Goal: Navigation & Orientation: Find specific page/section

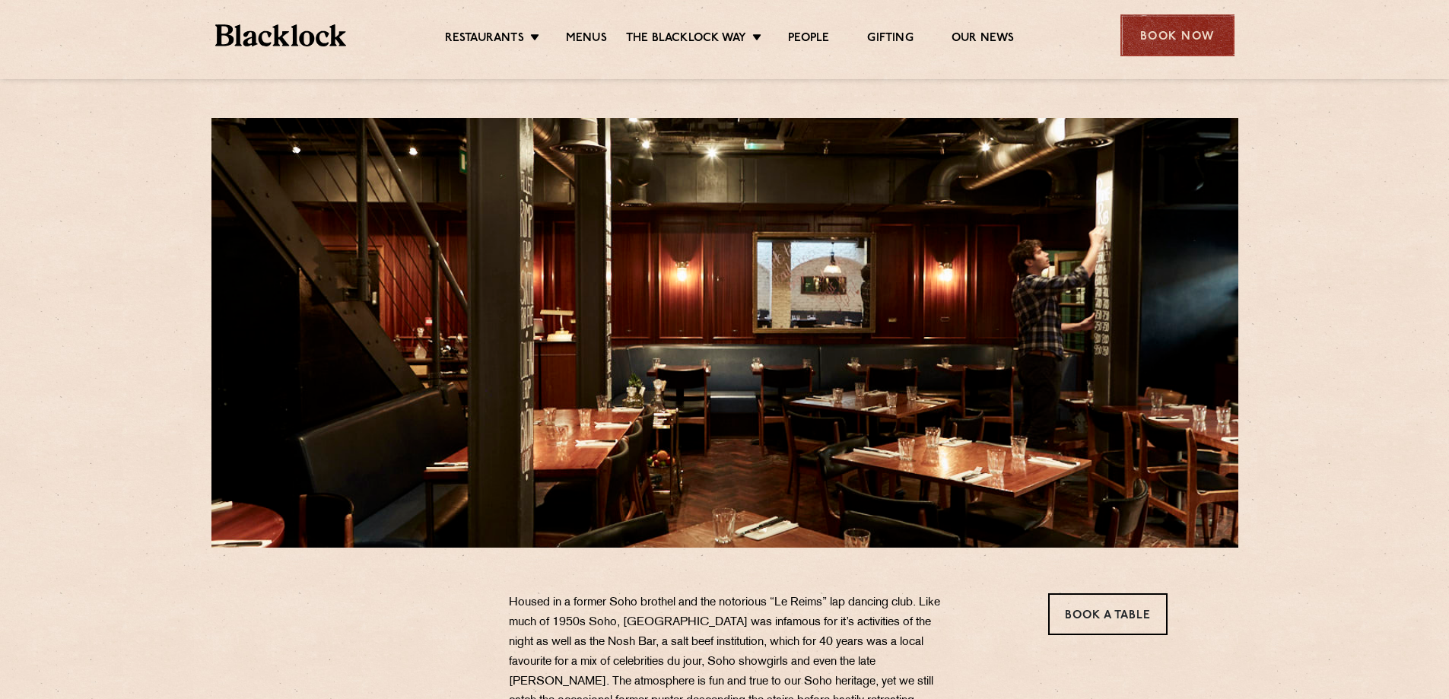
click at [1181, 43] on div "Book Now" at bounding box center [1178, 35] width 114 height 42
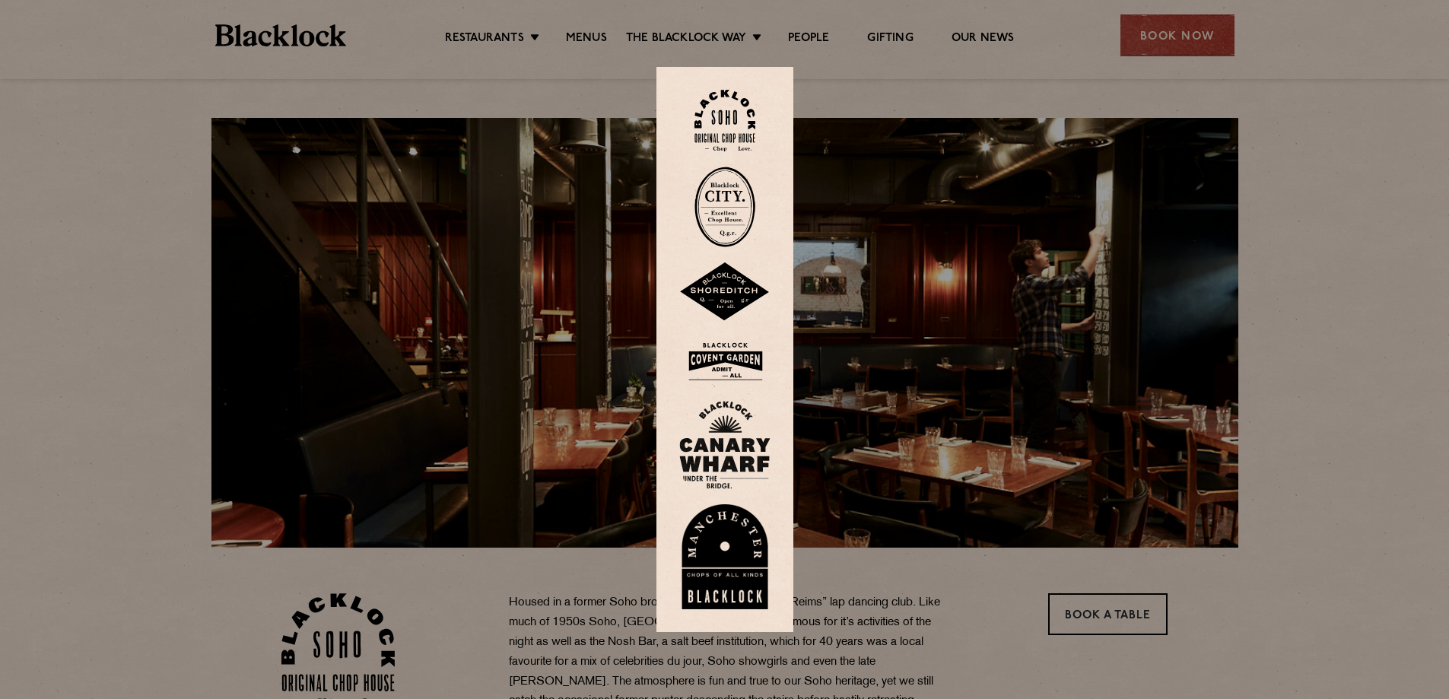
click at [731, 138] on img at bounding box center [725, 121] width 61 height 62
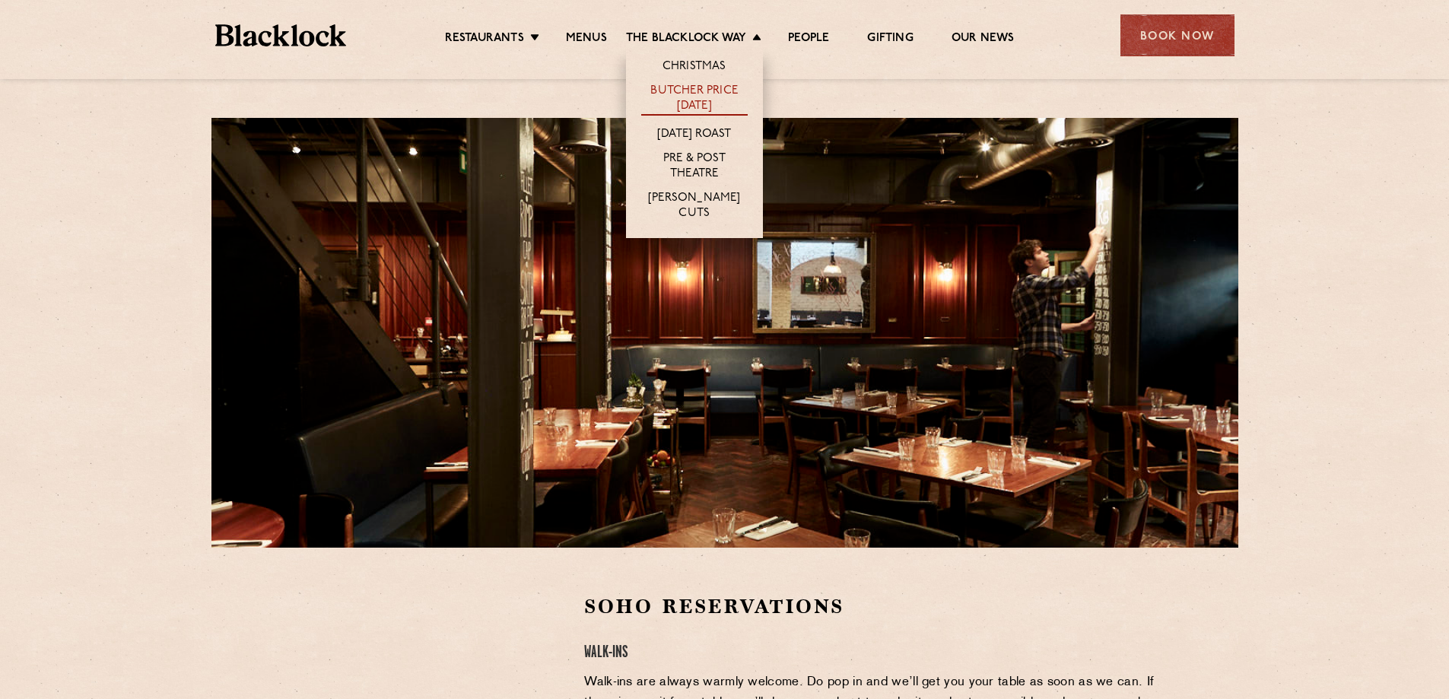
click at [696, 88] on link "Butcher Price [DATE]" at bounding box center [694, 100] width 107 height 32
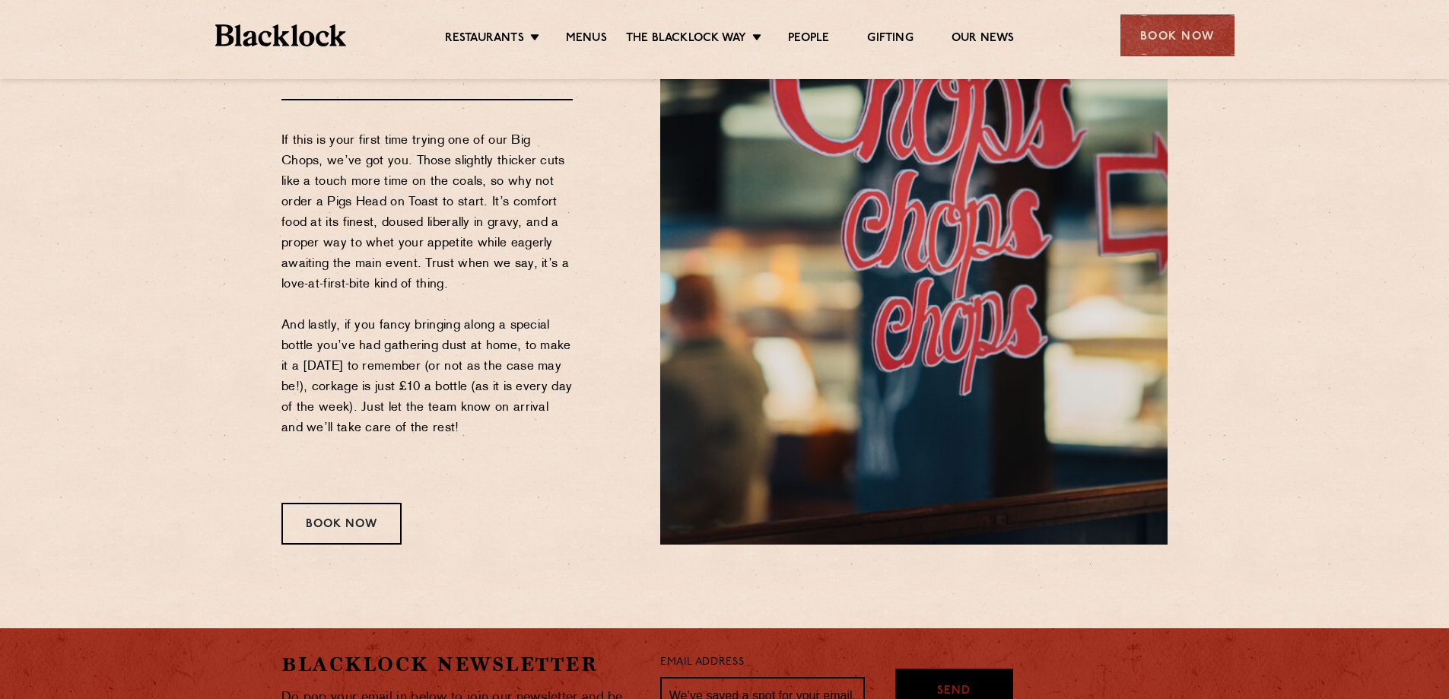
scroll to position [2011, 0]
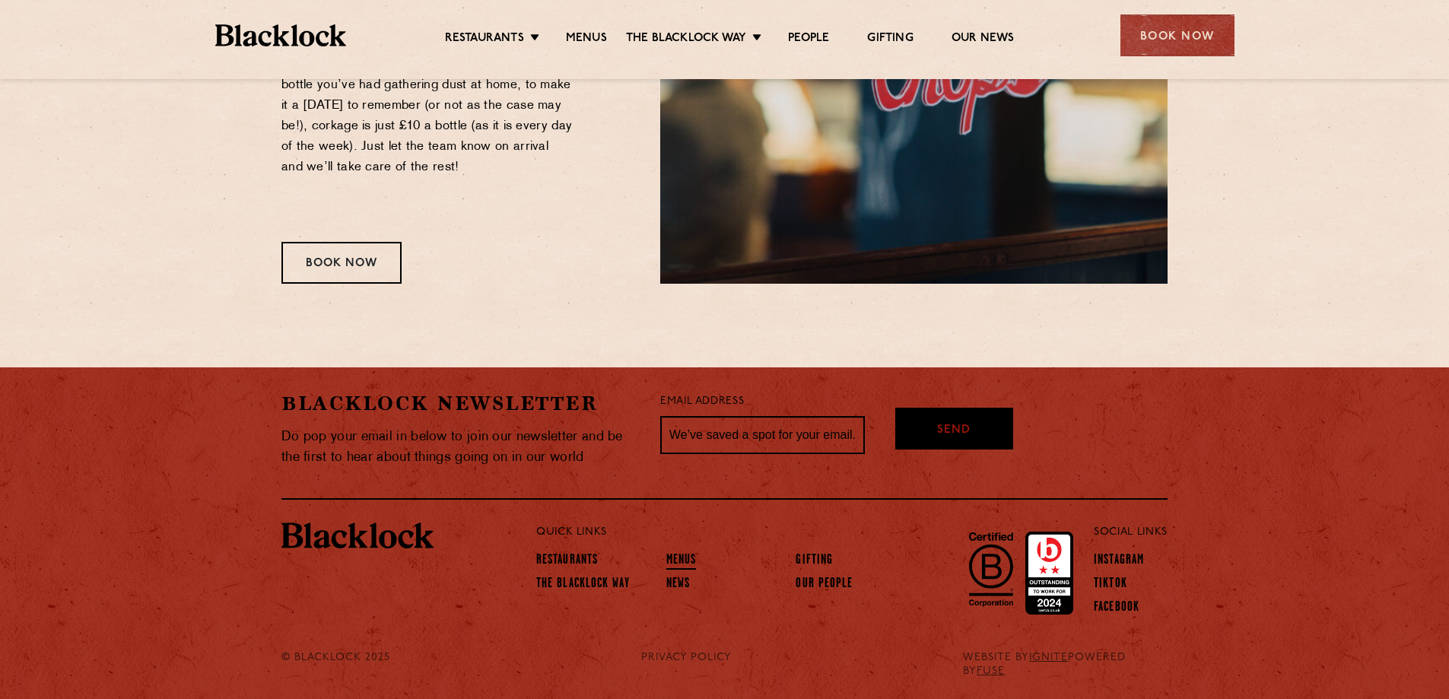
click at [678, 556] on link "Menus" at bounding box center [681, 561] width 30 height 17
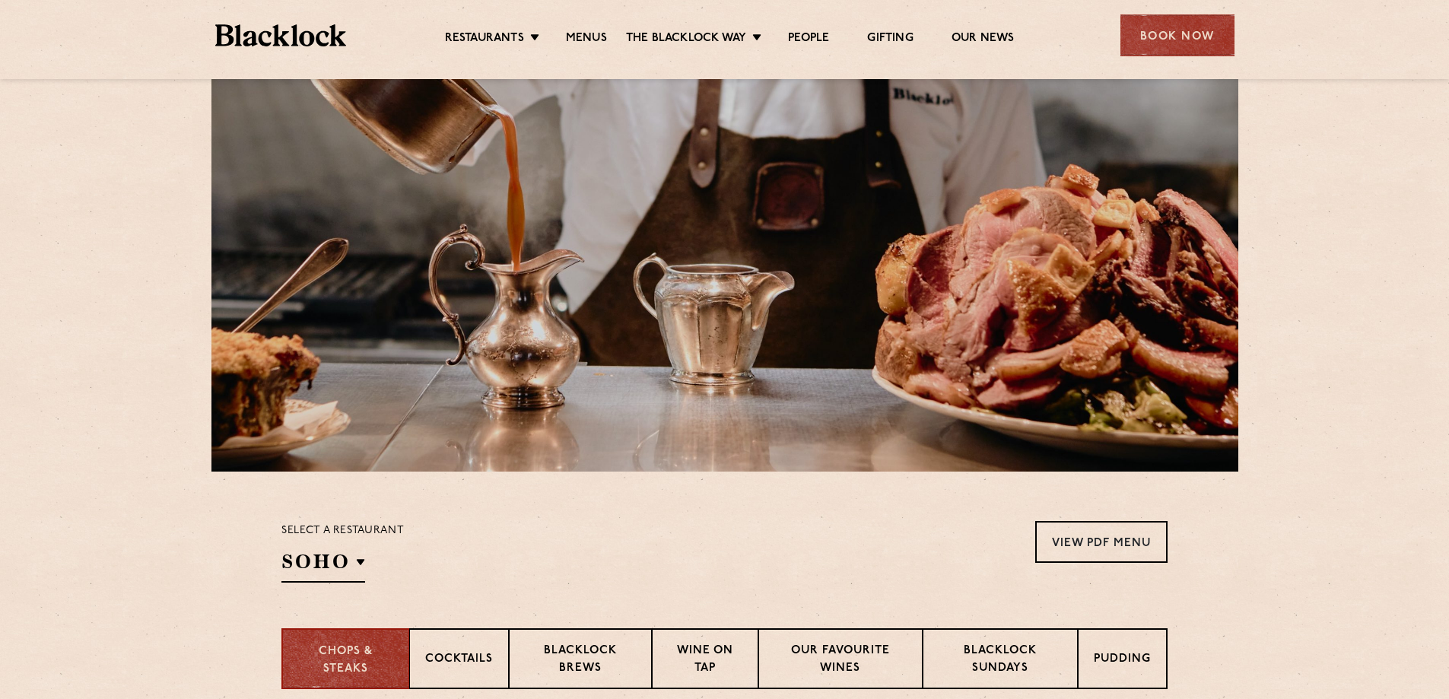
scroll to position [304, 0]
